Goal: Obtain resource: Download file/media

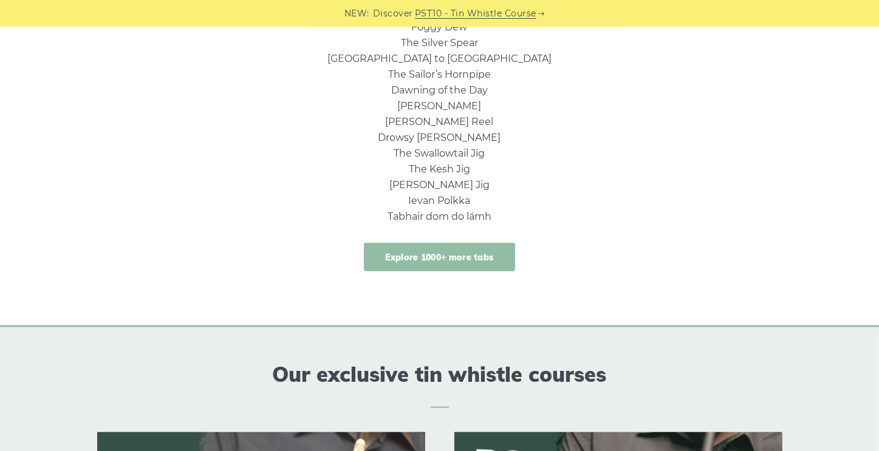
scroll to position [790, 0]
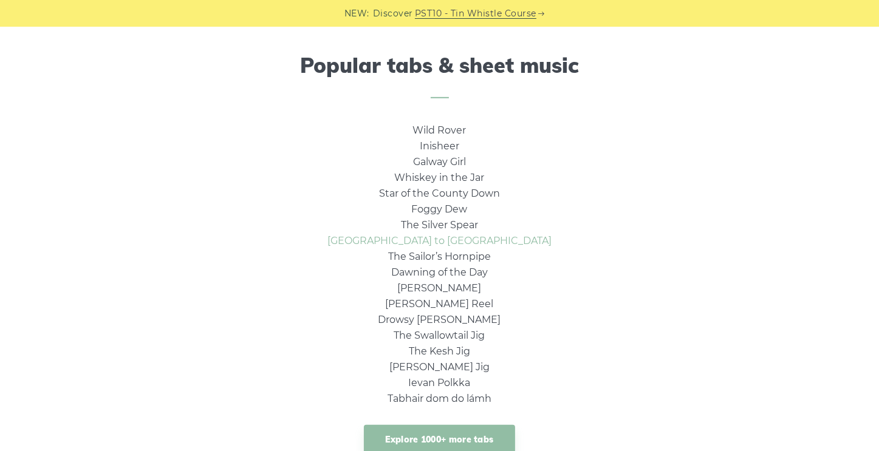
click at [466, 237] on link "[GEOGRAPHIC_DATA] to [GEOGRAPHIC_DATA]" at bounding box center [439, 241] width 224 height 12
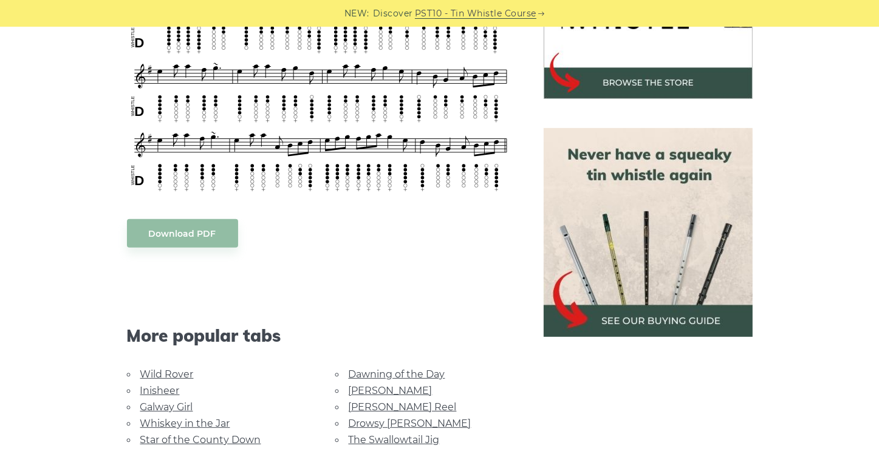
scroll to position [486, 0]
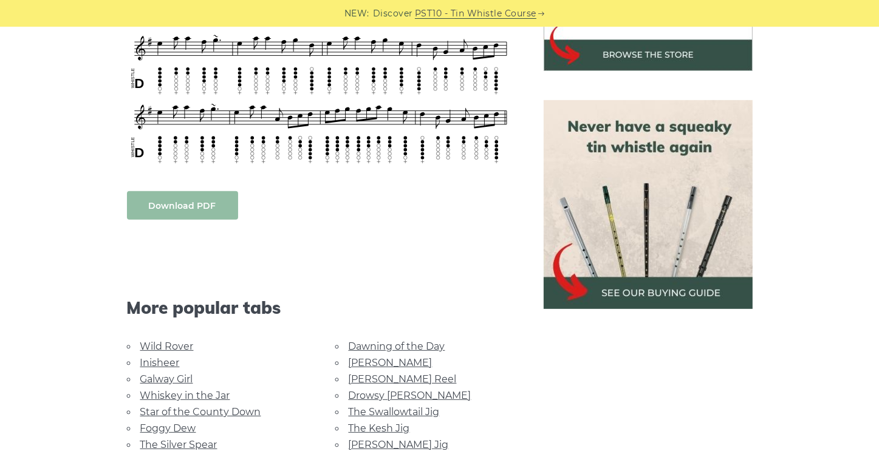
click at [185, 182] on body "NEW: Discover PST10 - Tin Whistle Course Lessons Fingering Charts Tabs & Notes …" at bounding box center [439, 414] width 879 height 1800
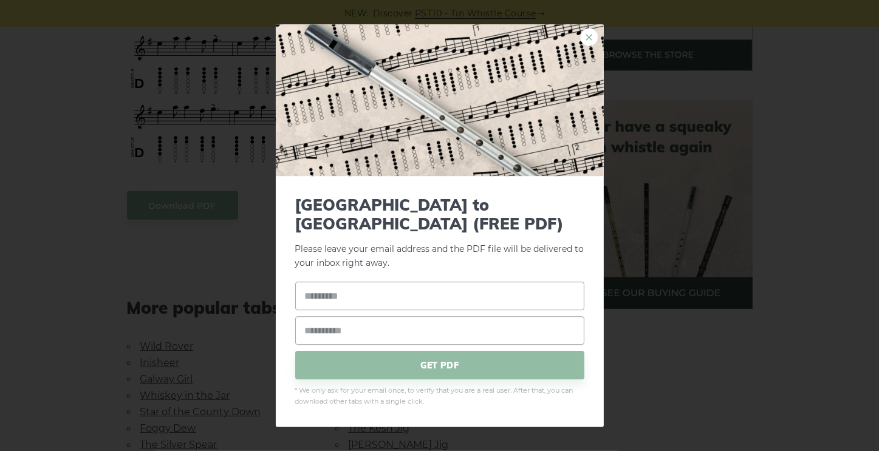
click at [583, 46] on link "×" at bounding box center [589, 37] width 18 height 18
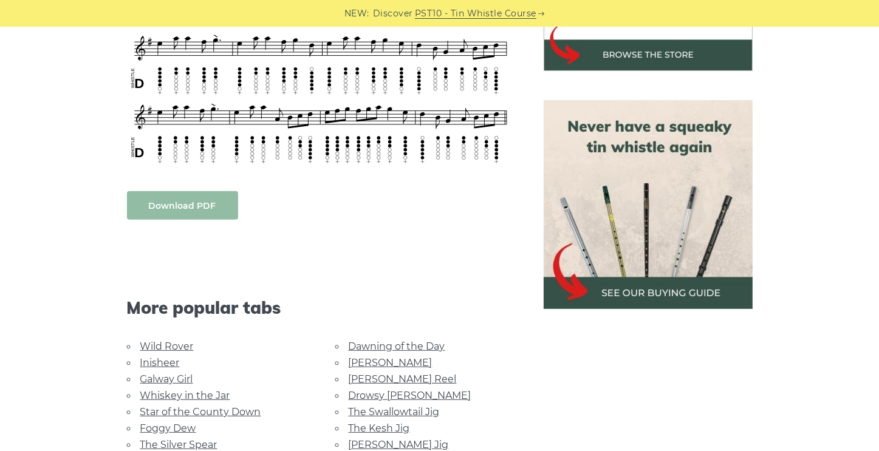
click at [210, 180] on body "NEW: Discover PST10 - Tin Whistle Course Lessons Fingering Charts Tabs & Notes …" at bounding box center [439, 414] width 879 height 1800
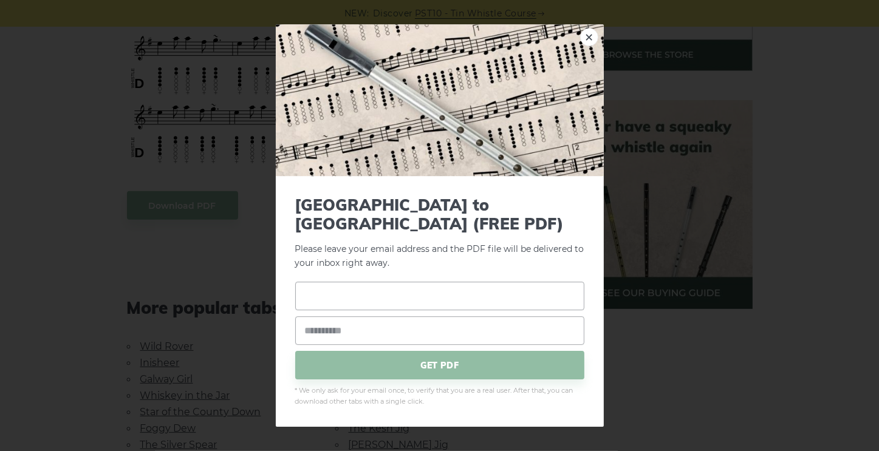
click at [360, 289] on input "text" at bounding box center [439, 296] width 289 height 29
click at [264, 269] on div "× Rocky Road to Dublin (FREE PDF) Please leave your email address and the PDF f…" at bounding box center [439, 225] width 879 height 451
click at [327, 287] on input "text" at bounding box center [439, 296] width 289 height 29
type input "*******"
type input "**********"
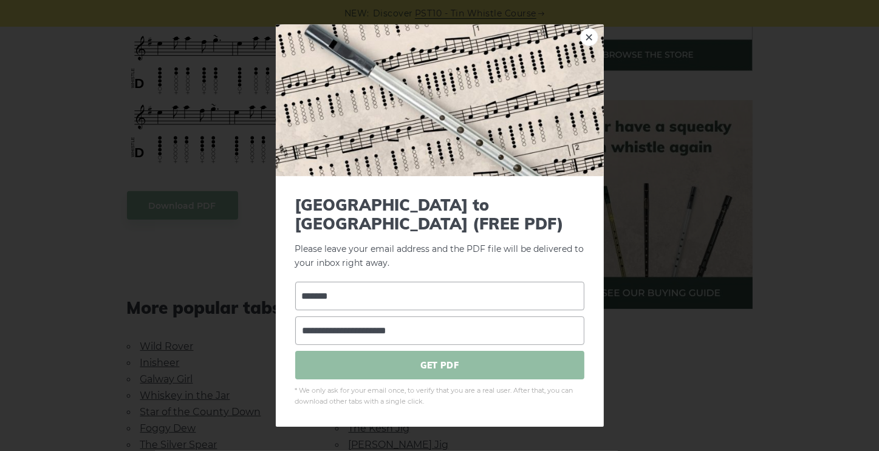
click at [436, 357] on span "GET PDF" at bounding box center [439, 366] width 289 height 29
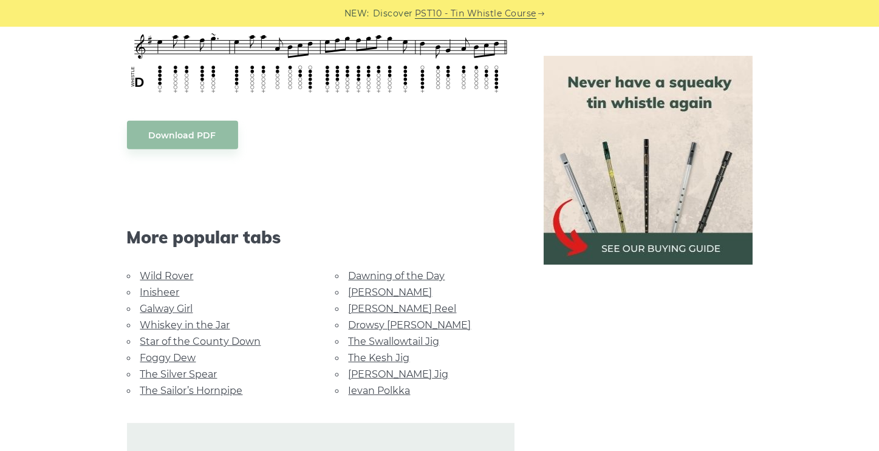
scroll to position [607, 0]
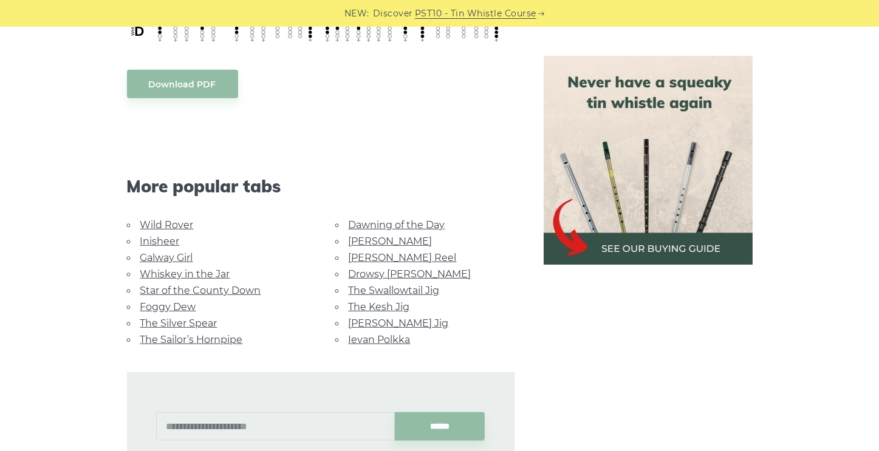
click at [397, 285] on link "The Swallowtail Jig" at bounding box center [394, 291] width 91 height 12
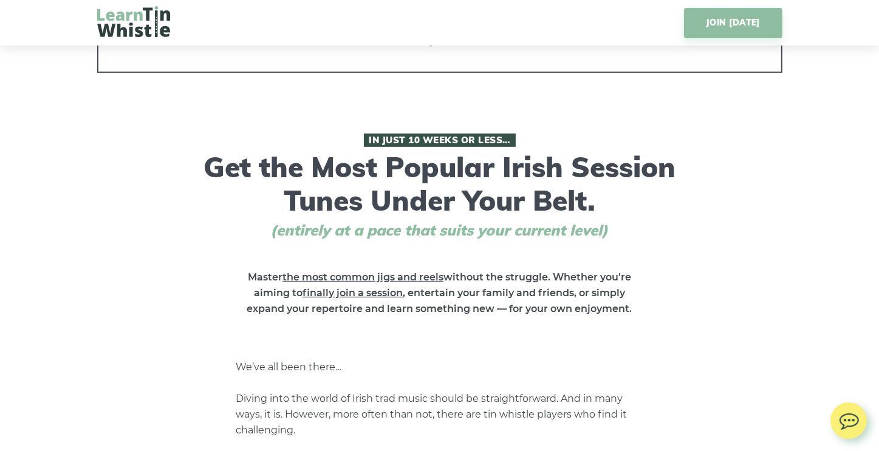
scroll to position [486, 0]
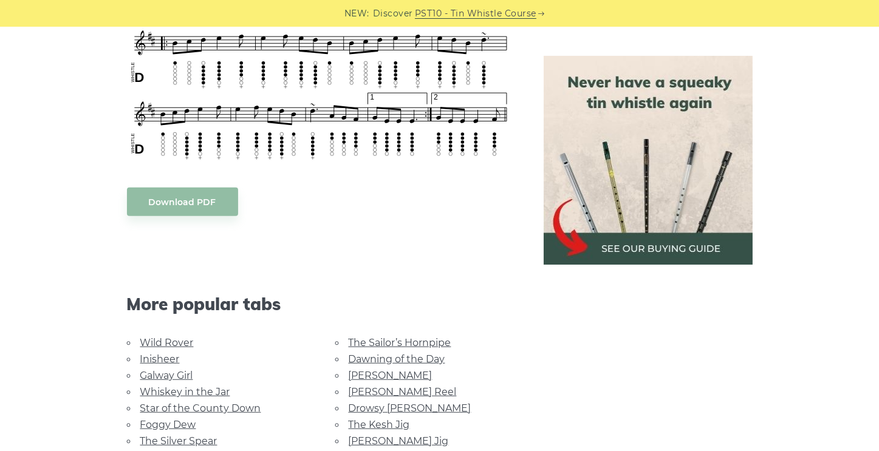
scroll to position [911, 0]
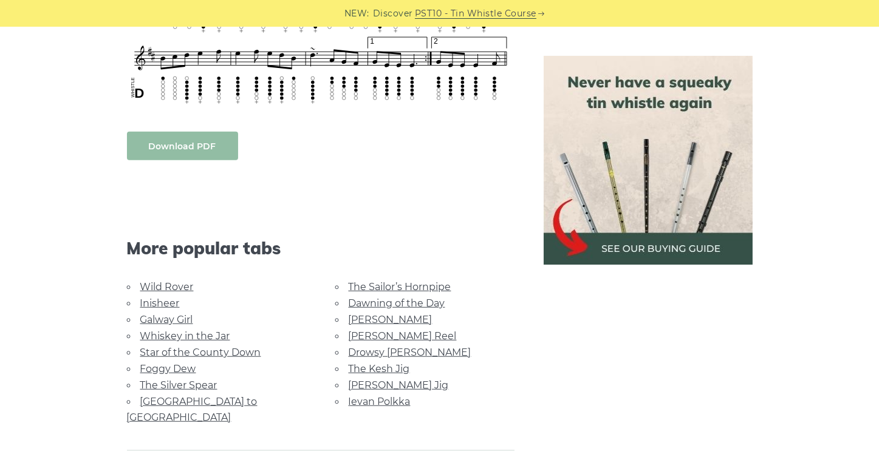
click at [173, 157] on link "Download PDF" at bounding box center [182, 146] width 111 height 29
click at [163, 302] on link "Inisheer" at bounding box center [159, 304] width 39 height 12
click at [372, 380] on link "[PERSON_NAME] Jig" at bounding box center [399, 386] width 100 height 12
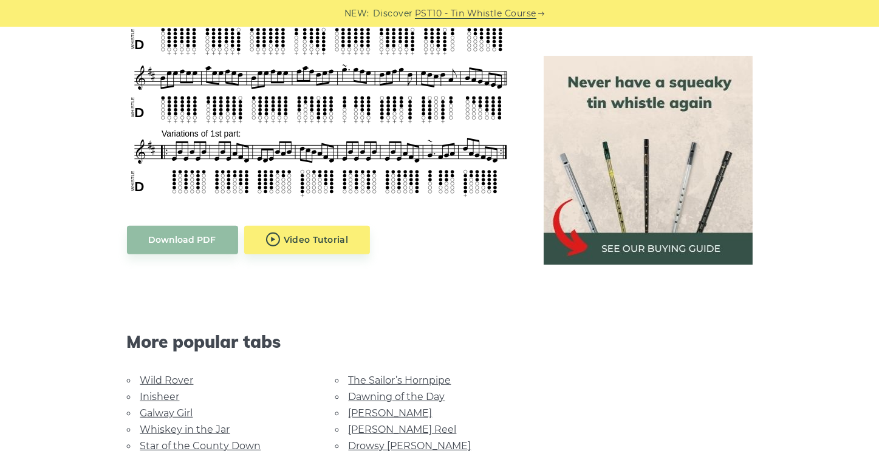
scroll to position [547, 0]
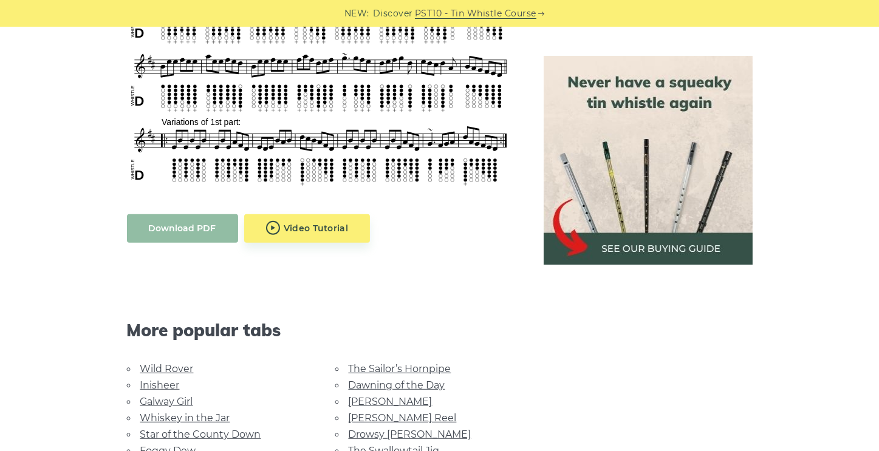
click at [185, 228] on link "Download PDF" at bounding box center [182, 228] width 111 height 29
